Goal: Information Seeking & Learning: Learn about a topic

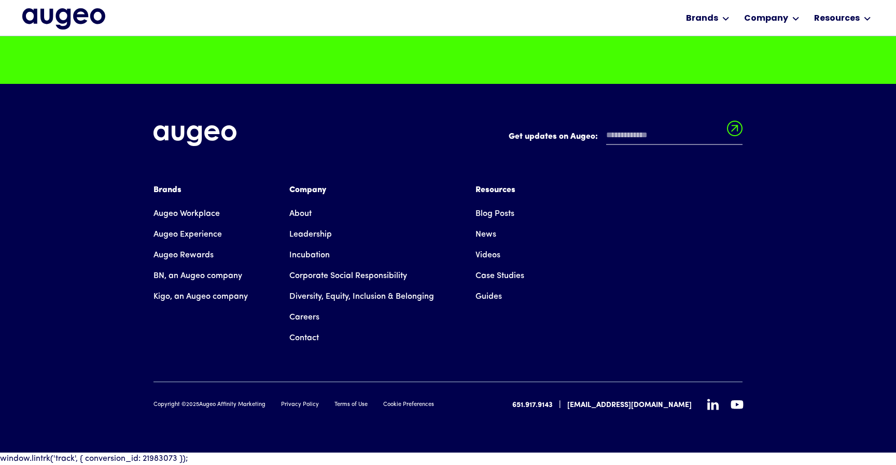
scroll to position [2742, 0]
click at [305, 328] on link "Careers" at bounding box center [304, 317] width 30 height 21
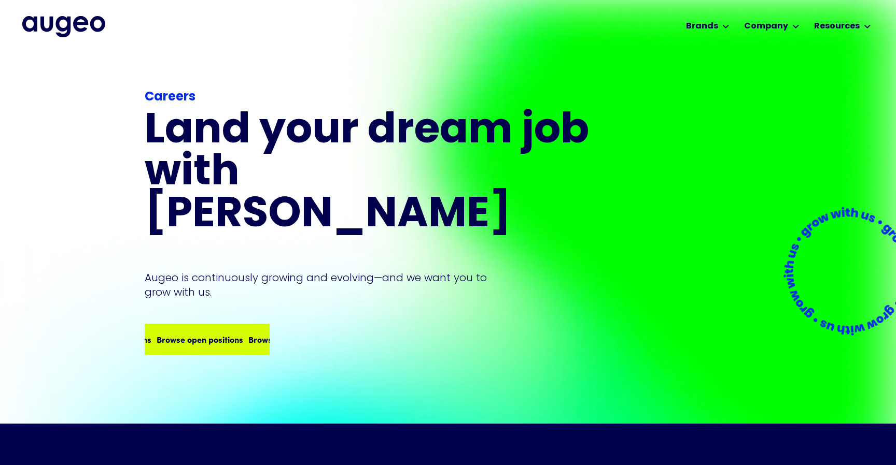
click at [248, 325] on div "Browse open positions Browse open positions Browse open positions Browse open p…" at bounding box center [207, 339] width 123 height 29
